Goal: Task Accomplishment & Management: Manage account settings

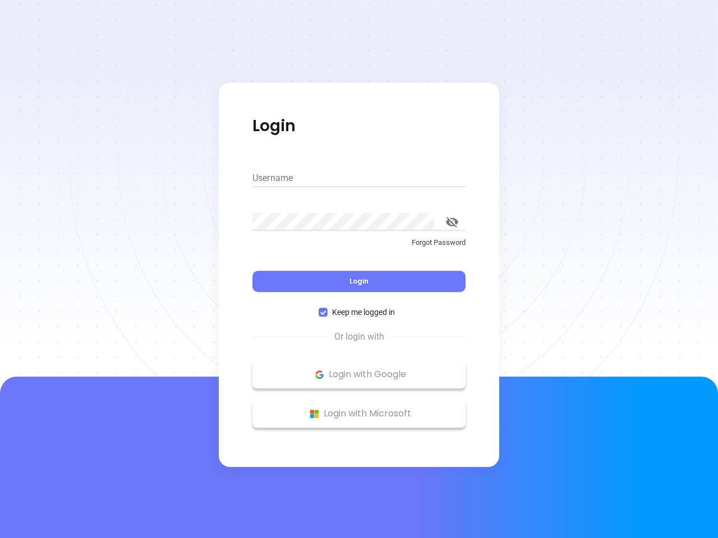
click at [359, 269] on div "Login" at bounding box center [358, 274] width 213 height 35
click at [359, 178] on input "Username" at bounding box center [358, 178] width 213 height 18
click at [452, 222] on icon "toggle password visibility" at bounding box center [452, 222] width 12 height 11
click at [359, 281] on span "Login" at bounding box center [358, 281] width 19 height 10
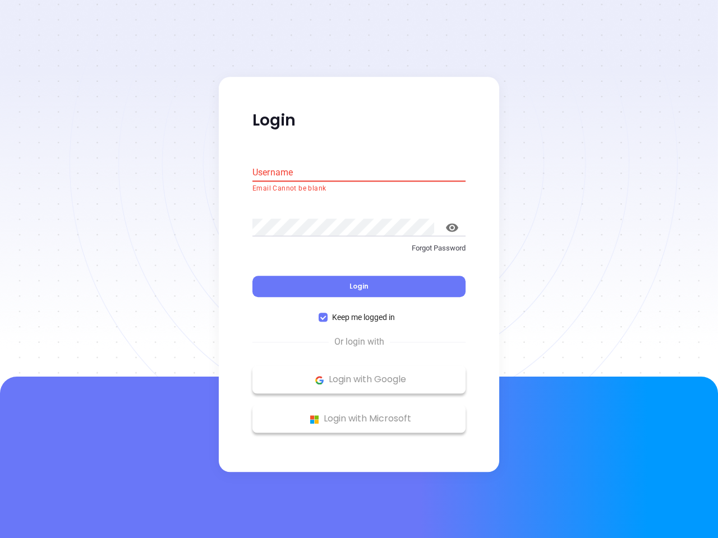
click at [359, 312] on span "Keep me logged in" at bounding box center [363, 318] width 72 height 12
click at [327, 313] on input "Keep me logged in" at bounding box center [322, 317] width 9 height 9
checkbox input "false"
click at [359, 374] on p "Login with Google" at bounding box center [359, 380] width 202 height 17
click at [359, 414] on p "Login with Microsoft" at bounding box center [359, 419] width 202 height 17
